Goal: Complete application form

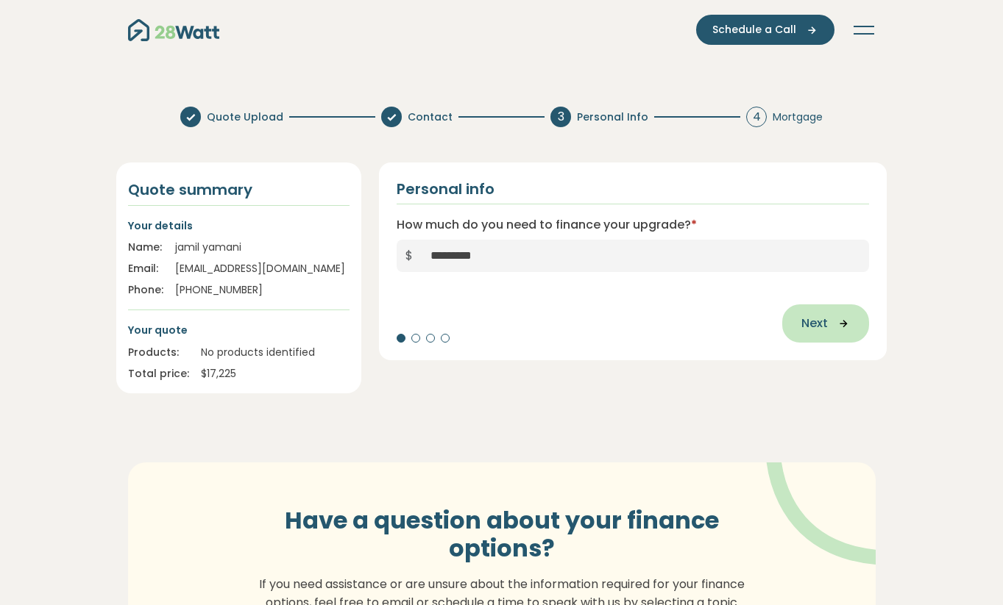
click at [827, 323] on icon "button" at bounding box center [838, 323] width 22 height 13
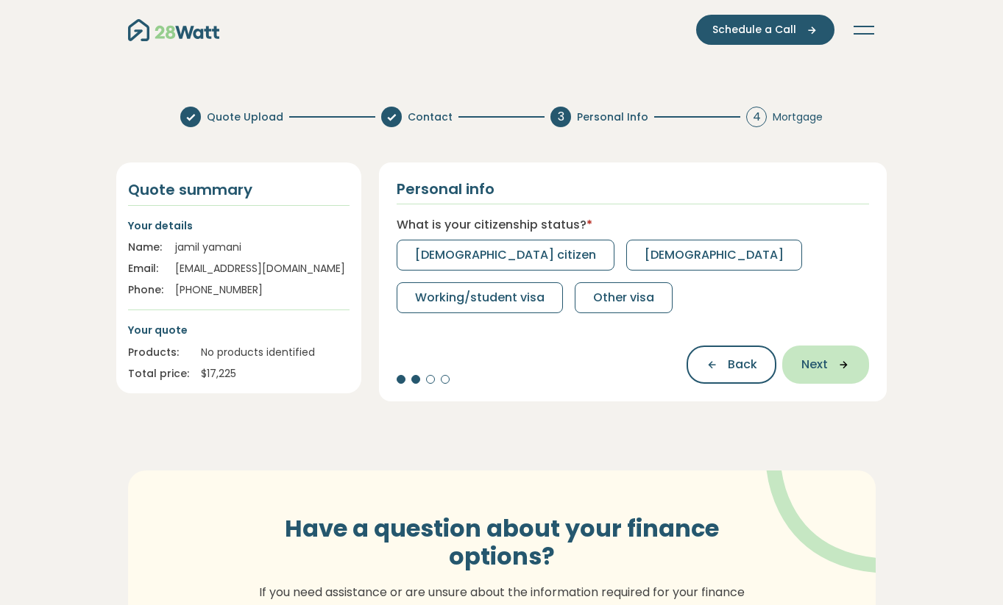
click at [823, 358] on span "Next" at bounding box center [814, 365] width 26 height 18
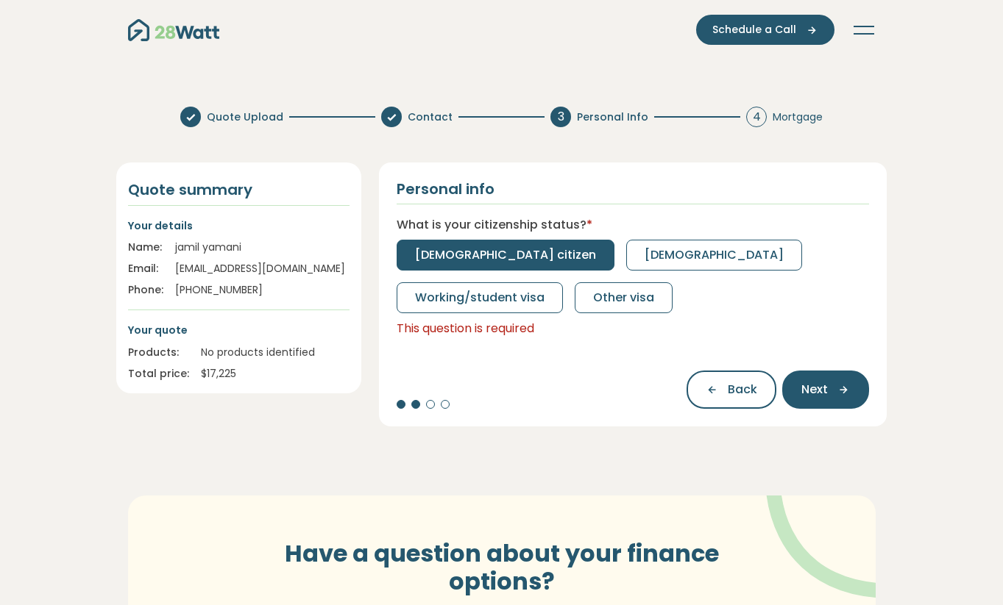
click at [486, 252] on span "[DEMOGRAPHIC_DATA] citizen" at bounding box center [505, 255] width 181 height 18
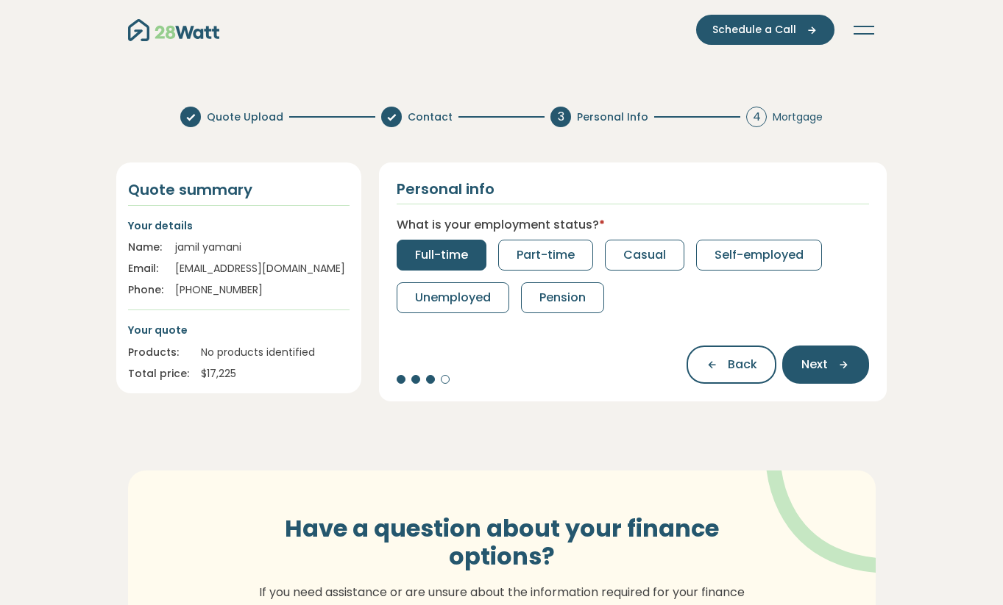
click at [429, 251] on span "Full-time" at bounding box center [441, 255] width 53 height 18
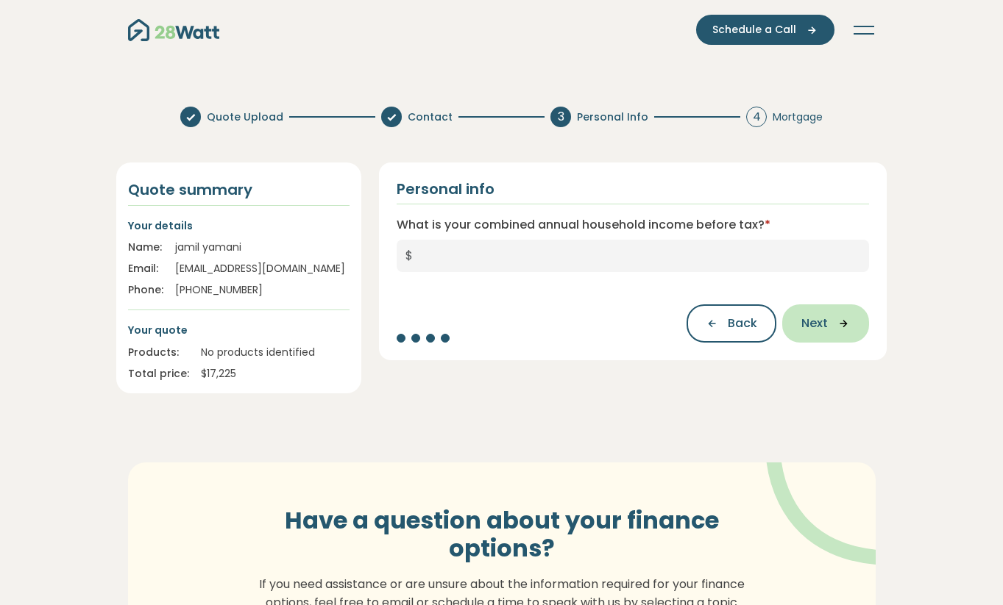
click at [830, 330] on button "Next" at bounding box center [825, 324] width 87 height 38
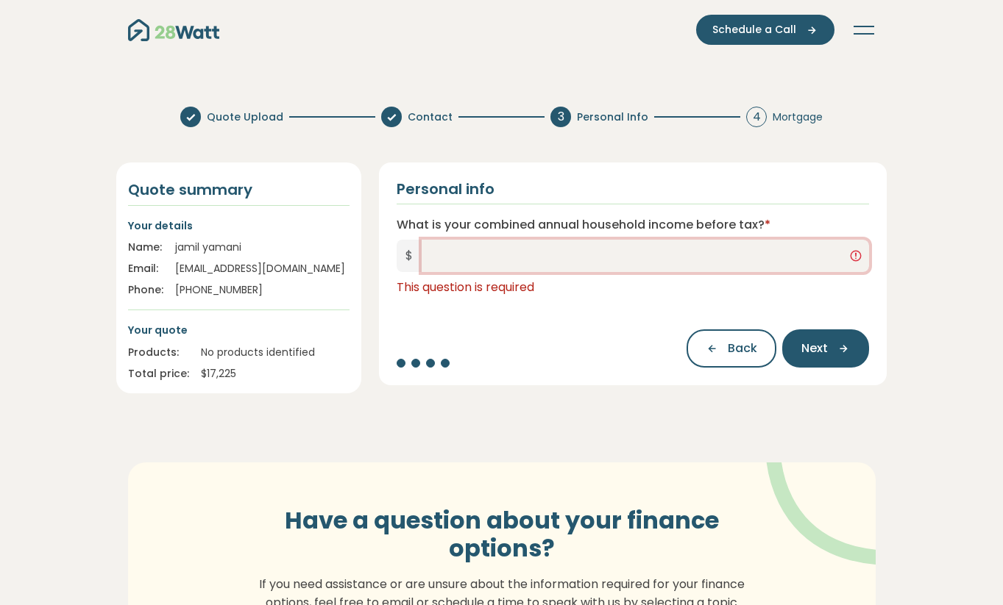
click at [461, 255] on input "What is your combined annual household income before tax? *" at bounding box center [645, 256] width 448 height 32
type input "*******"
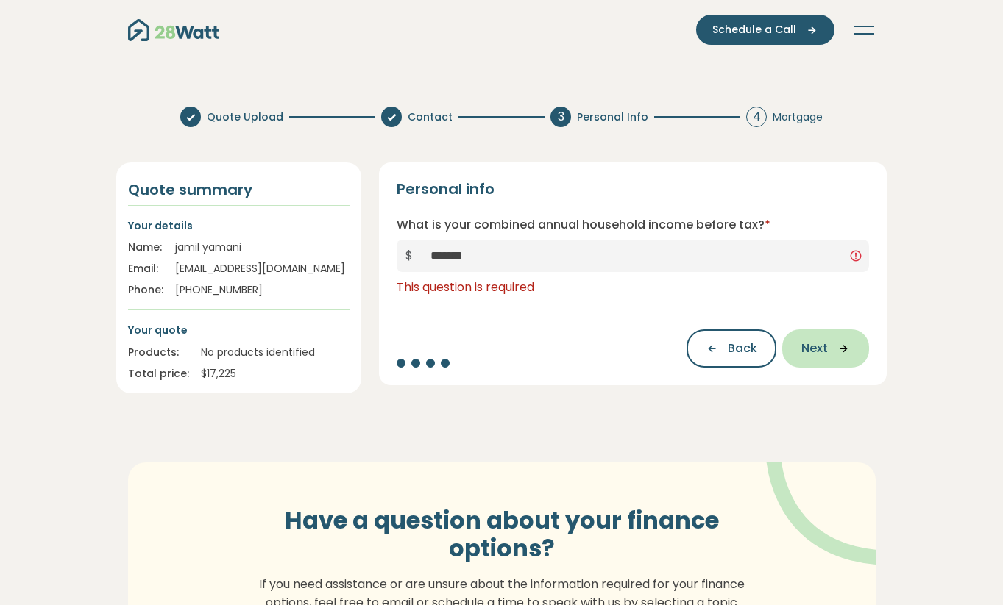
click at [814, 349] on span "Next" at bounding box center [814, 349] width 26 height 18
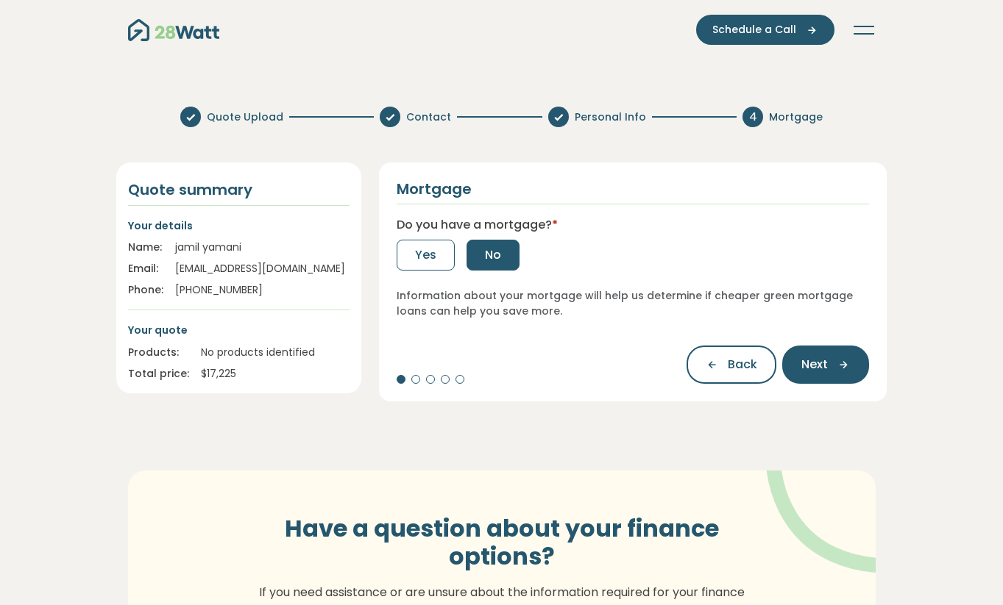
click at [482, 259] on button "No" at bounding box center [492, 255] width 53 height 31
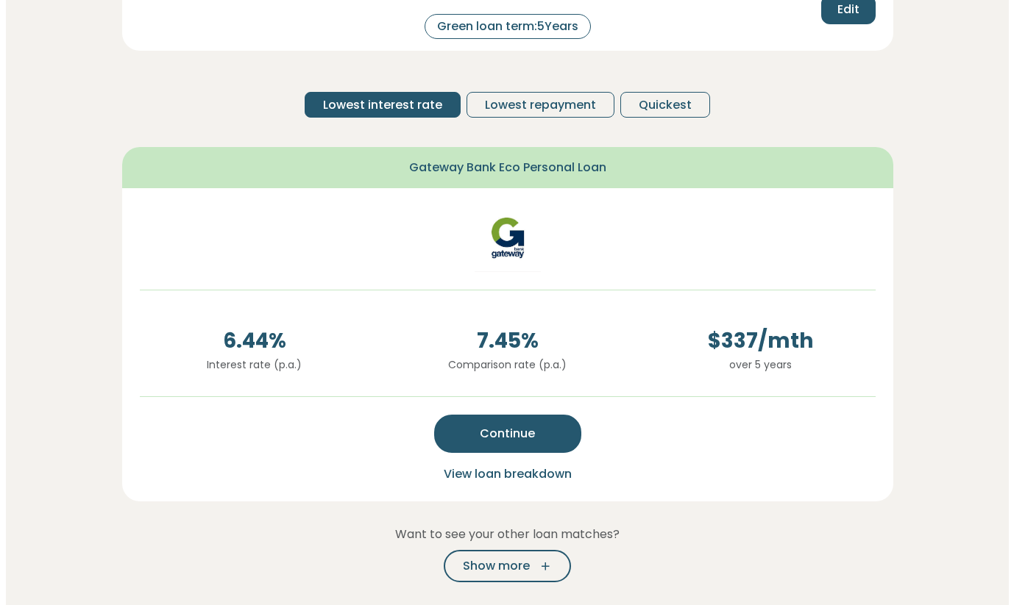
scroll to position [223, 0]
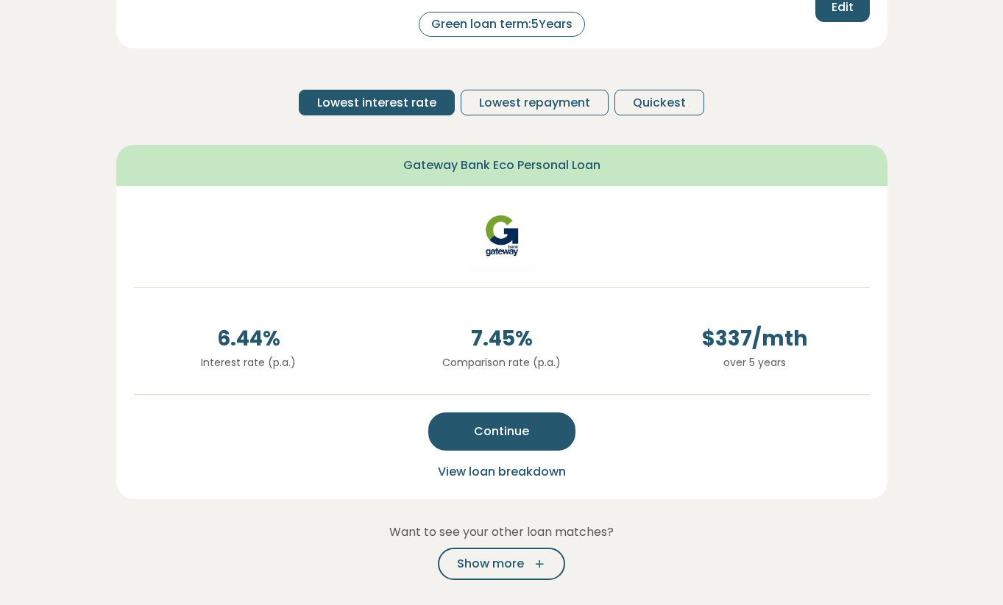
click at [491, 473] on span "View loan breakdown" at bounding box center [502, 471] width 128 height 17
